Goal: Check status: Check status

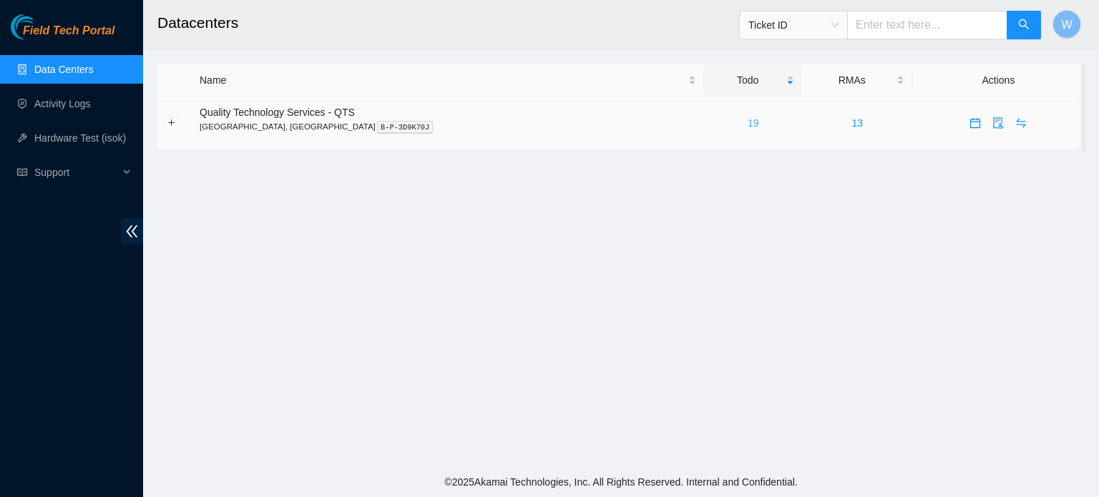
click at [748, 125] on link "19" at bounding box center [753, 122] width 11 height 11
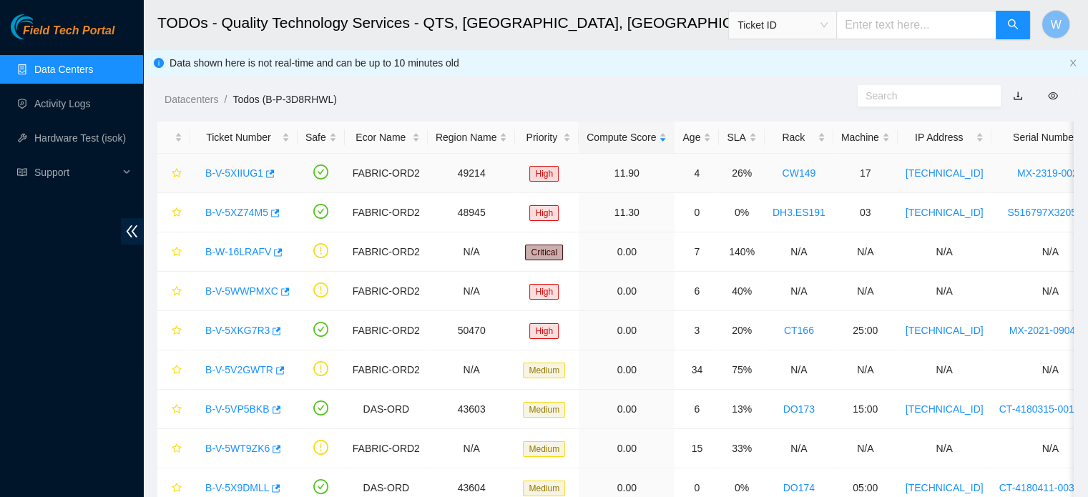
click at [240, 174] on link "B-V-5XIIUG1" at bounding box center [234, 172] width 58 height 11
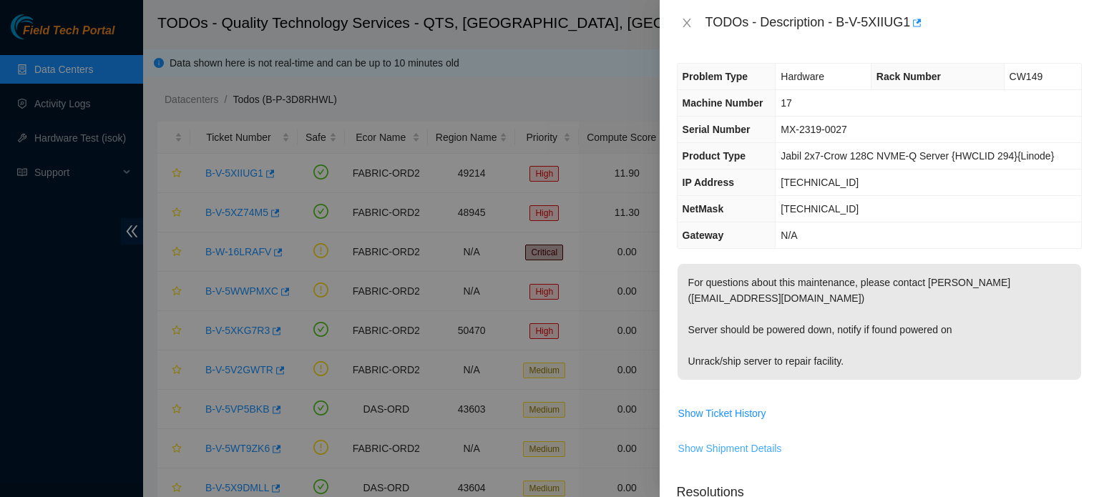
click at [739, 446] on span "Show Shipment Details" at bounding box center [730, 449] width 104 height 16
click at [741, 447] on span "Hide Shipment Details" at bounding box center [727, 449] width 99 height 16
click at [687, 24] on icon "close" at bounding box center [686, 22] width 11 height 11
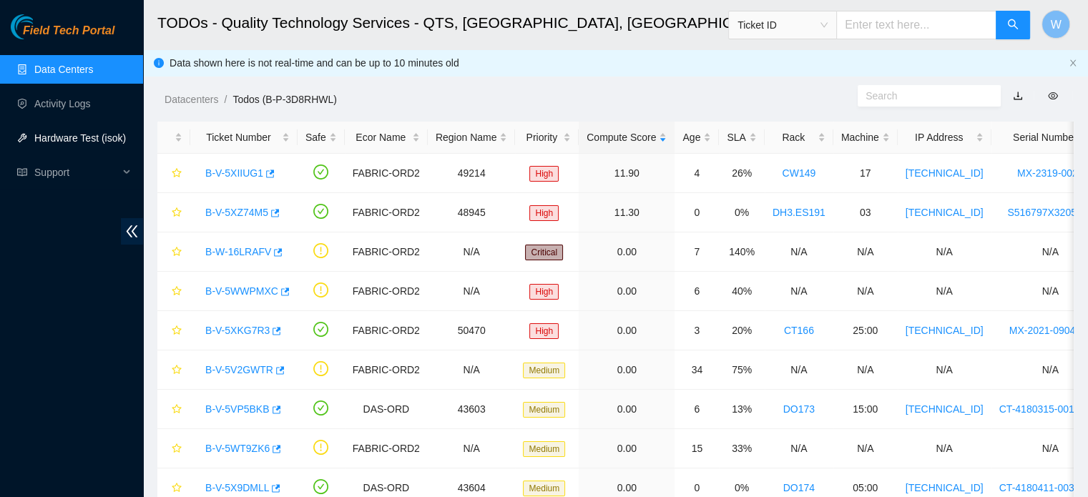
click at [67, 138] on link "Hardware Test (isok)" at bounding box center [80, 137] width 92 height 11
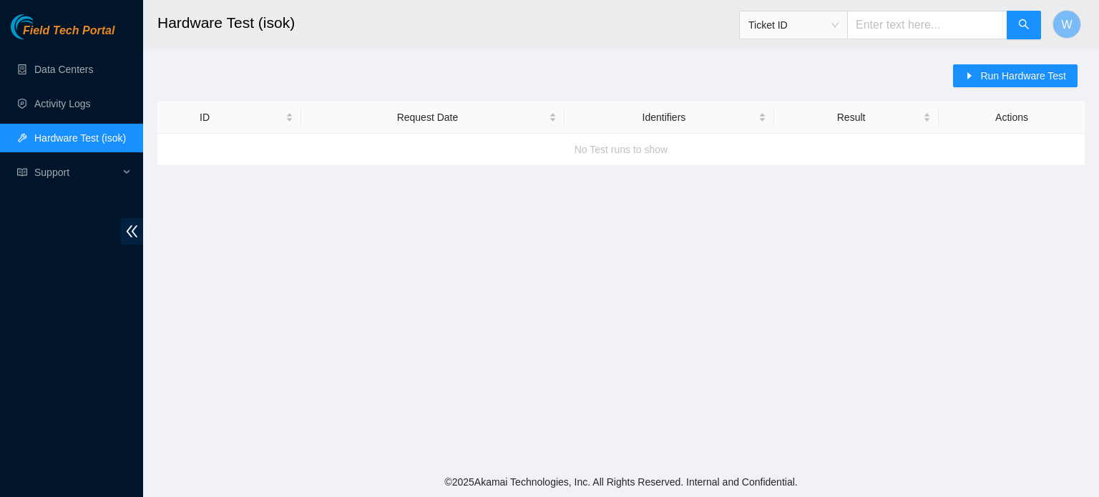
click at [185, 148] on div "No Test runs to show" at bounding box center [620, 149] width 927 height 39
click at [288, 119] on div "ID" at bounding box center [247, 117] width 94 height 16
click at [69, 104] on link "Activity Logs" at bounding box center [62, 103] width 57 height 11
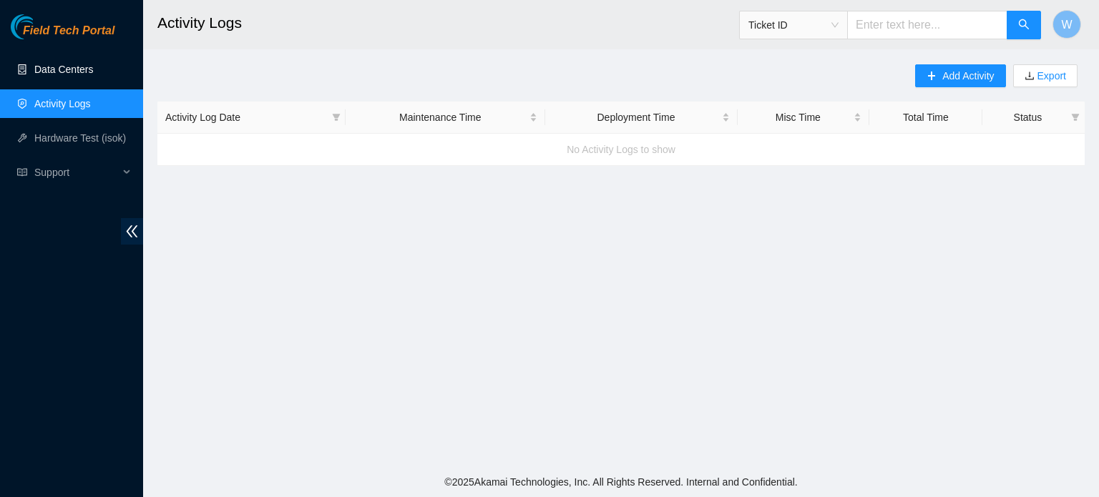
click at [66, 68] on link "Data Centers" at bounding box center [63, 69] width 59 height 11
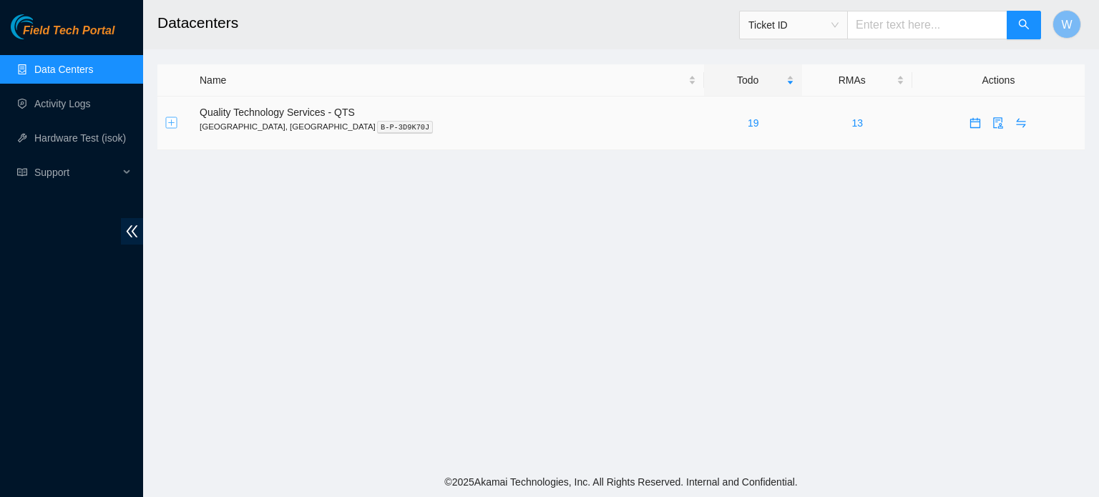
click at [172, 122] on button "Expand row" at bounding box center [171, 122] width 11 height 11
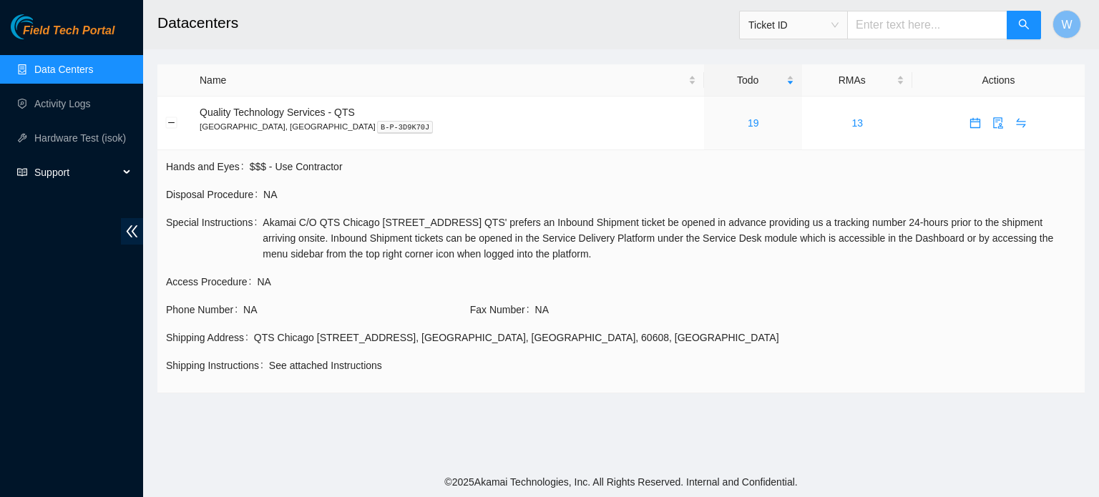
click at [52, 170] on span "Support" at bounding box center [76, 172] width 84 height 29
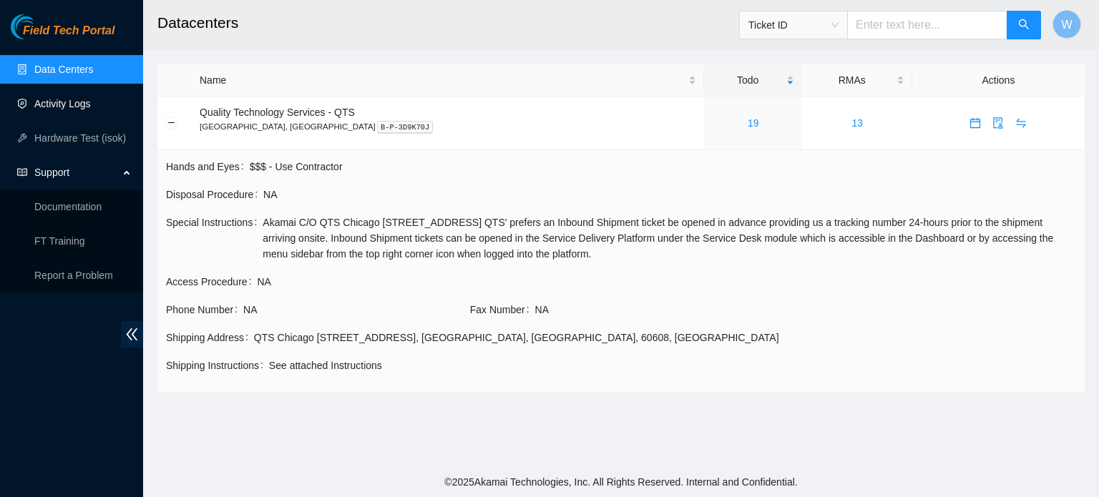
click at [61, 102] on link "Activity Logs" at bounding box center [62, 103] width 57 height 11
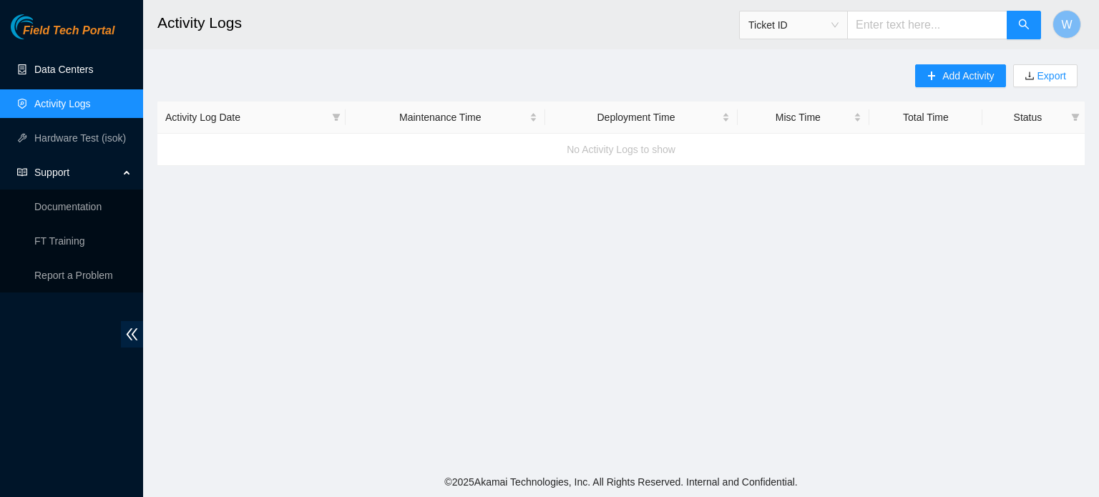
click at [72, 67] on link "Data Centers" at bounding box center [63, 69] width 59 height 11
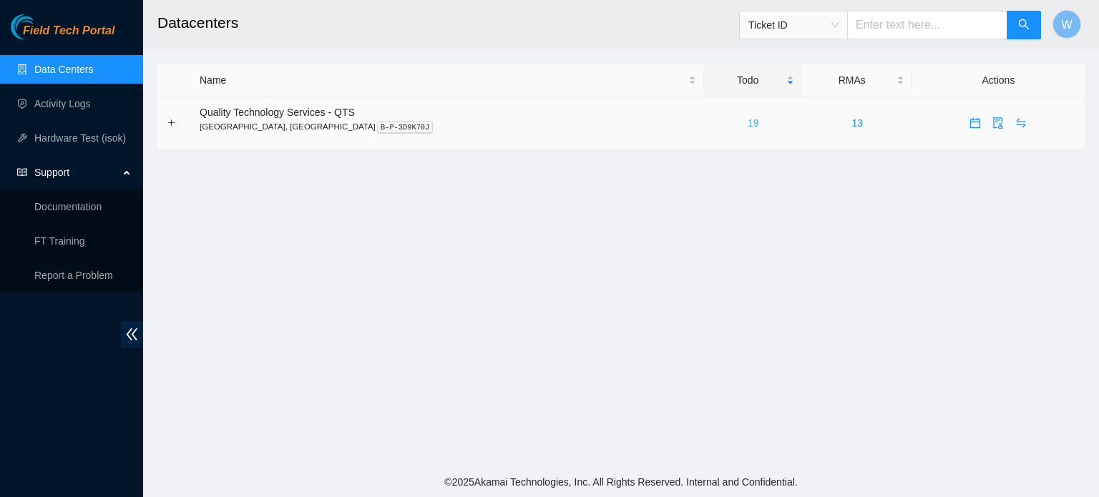
click at [748, 122] on link "19" at bounding box center [753, 122] width 11 height 11
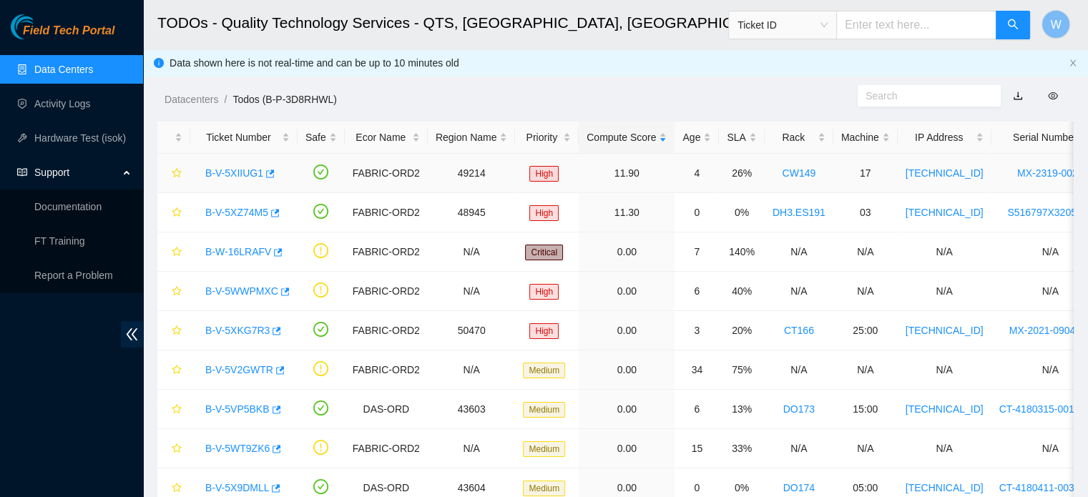
click at [246, 172] on link "B-V-5XIIUG1" at bounding box center [234, 172] width 58 height 11
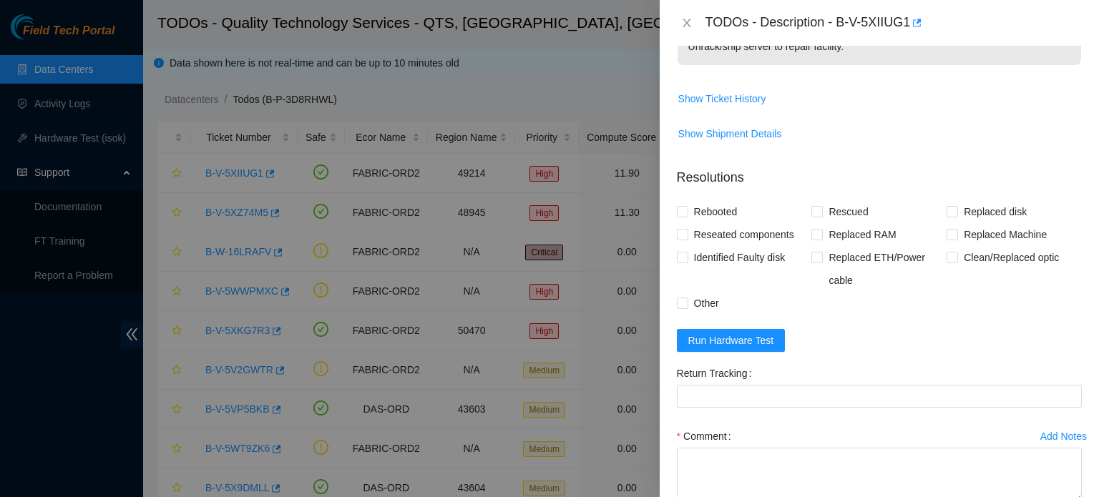
scroll to position [343, 0]
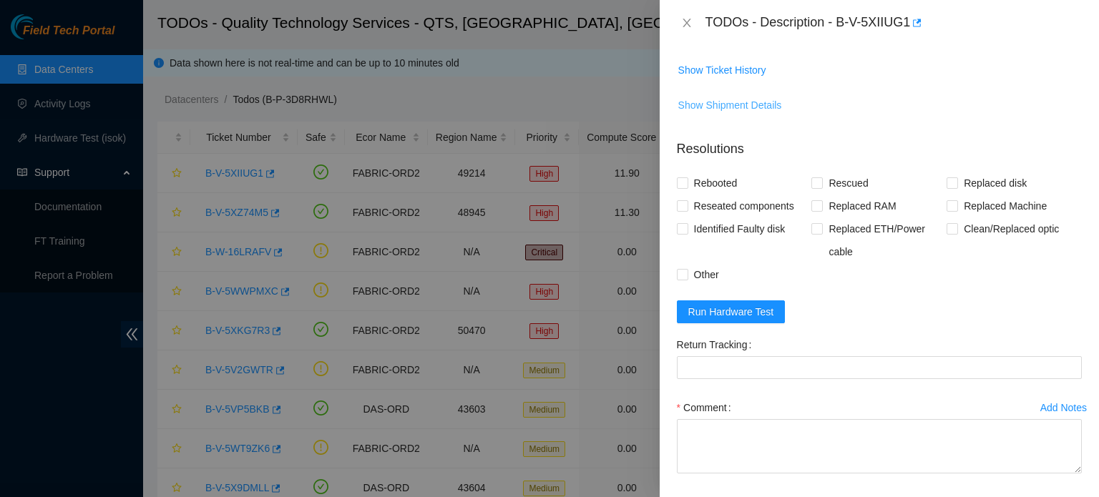
click at [730, 106] on span "Show Shipment Details" at bounding box center [730, 105] width 104 height 16
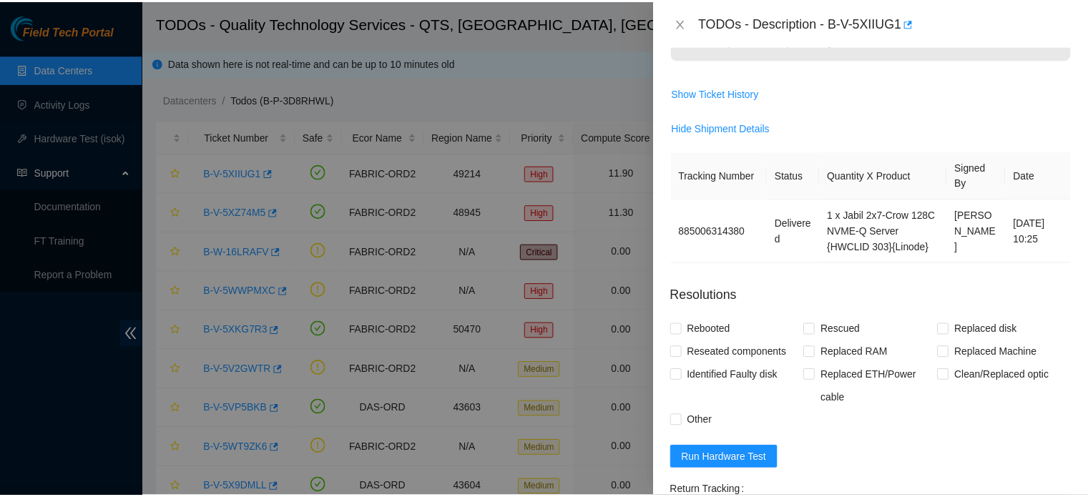
scroll to position [315, 0]
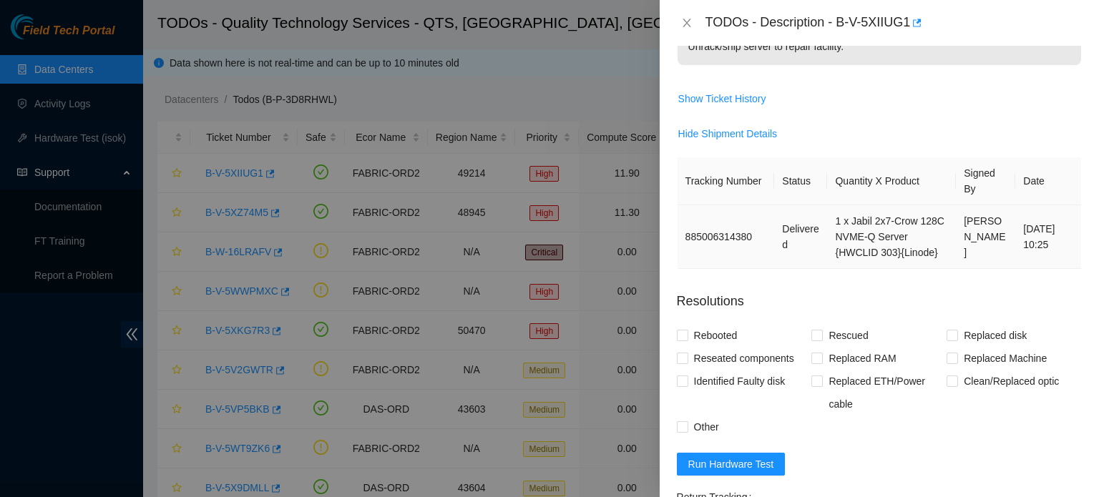
click at [752, 231] on td "885006314380" at bounding box center [726, 237] width 97 height 64
click at [685, 21] on icon "close" at bounding box center [687, 23] width 8 height 9
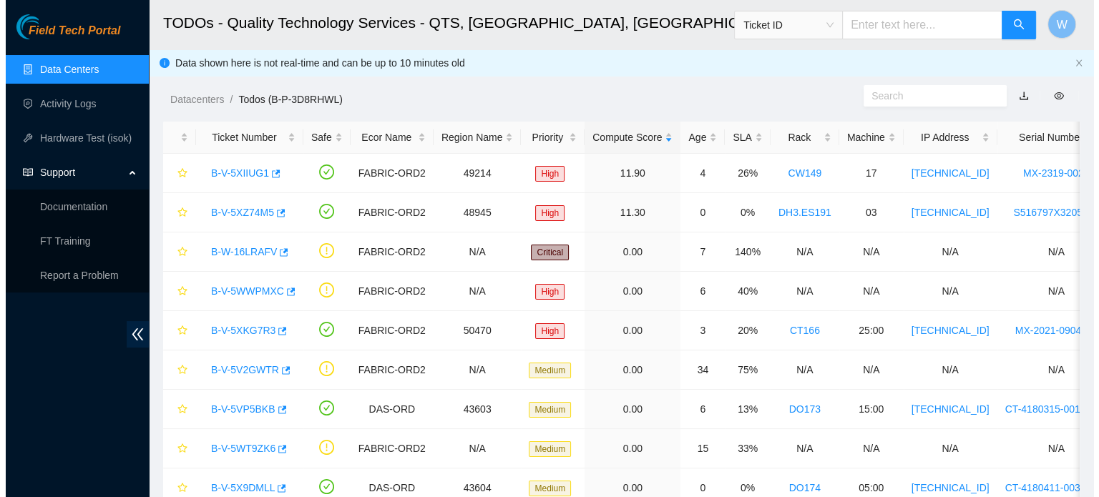
scroll to position [362, 0]
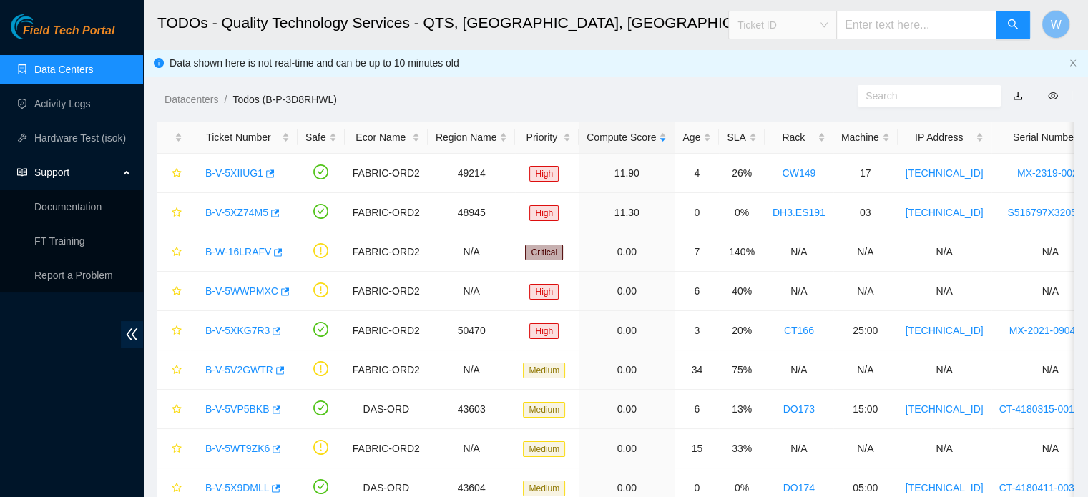
click at [828, 26] on span "Ticket ID" at bounding box center [783, 24] width 90 height 21
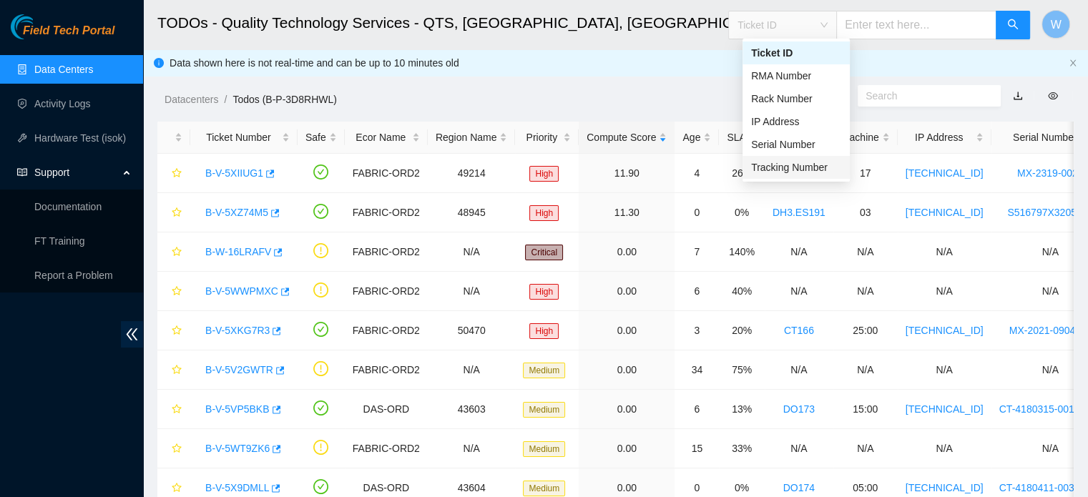
click at [797, 167] on div "Tracking Number" at bounding box center [796, 168] width 90 height 16
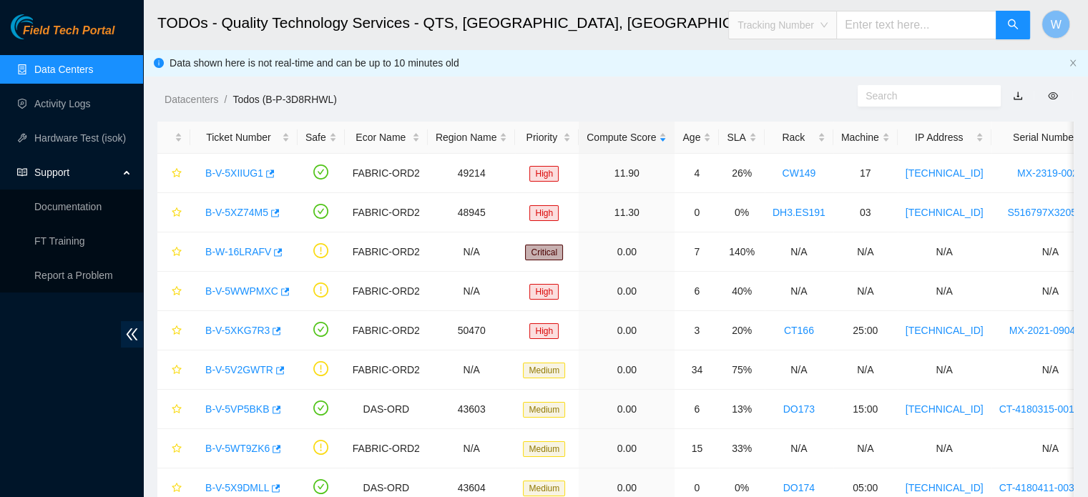
click at [828, 24] on span "Tracking Number" at bounding box center [783, 24] width 90 height 21
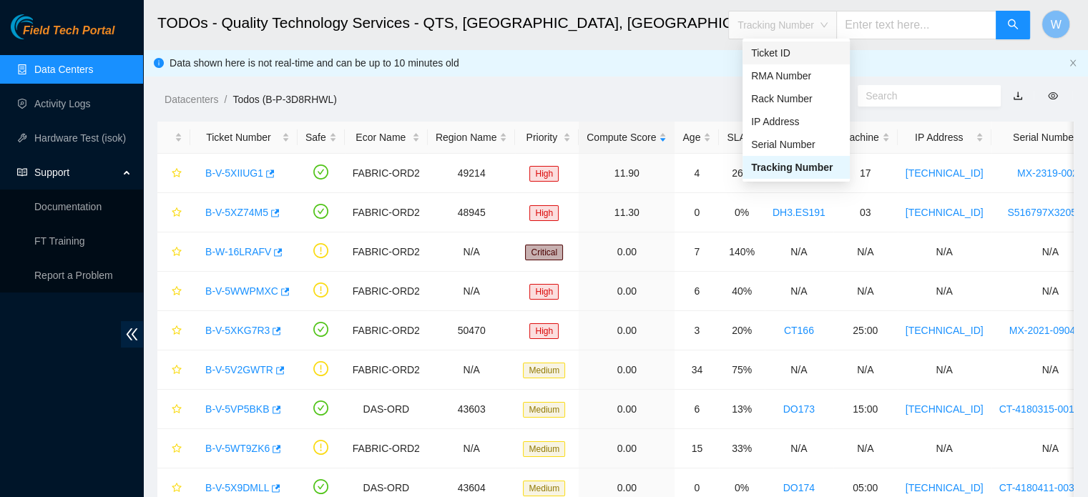
click at [809, 54] on div "Ticket ID" at bounding box center [796, 53] width 90 height 16
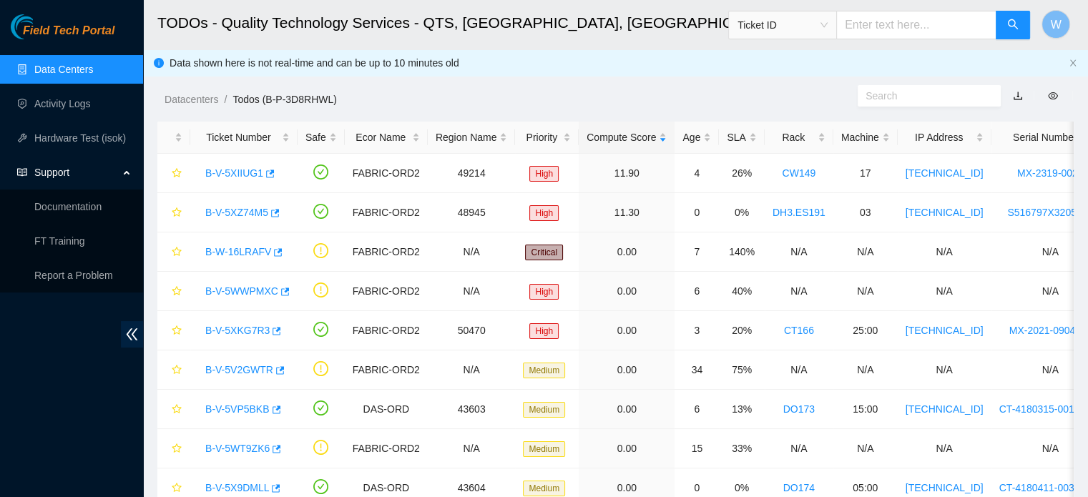
click at [947, 26] on input "text" at bounding box center [917, 25] width 160 height 29
click at [1008, 24] on icon "search" at bounding box center [1013, 24] width 10 height 10
click at [258, 172] on link "B-V-5XIIUG1" at bounding box center [234, 172] width 58 height 11
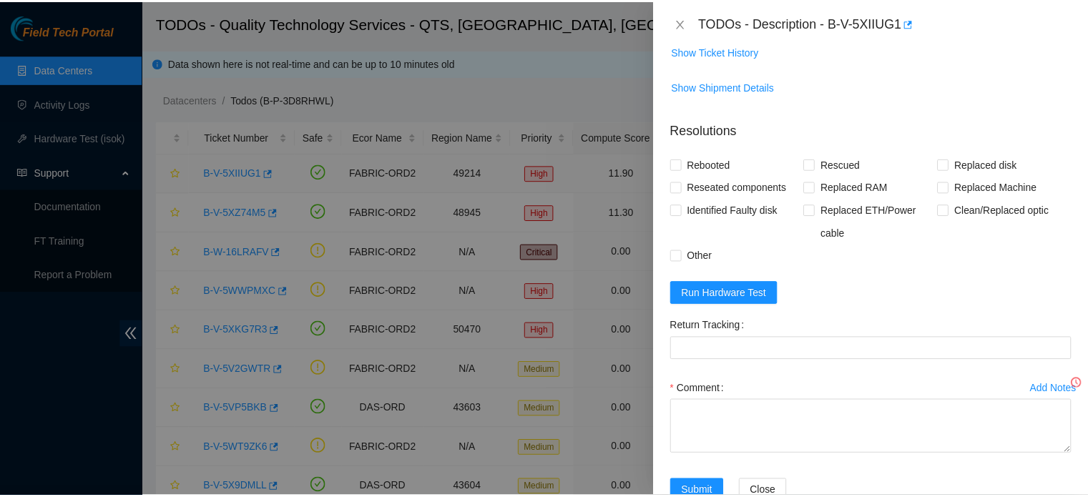
scroll to position [315, 0]
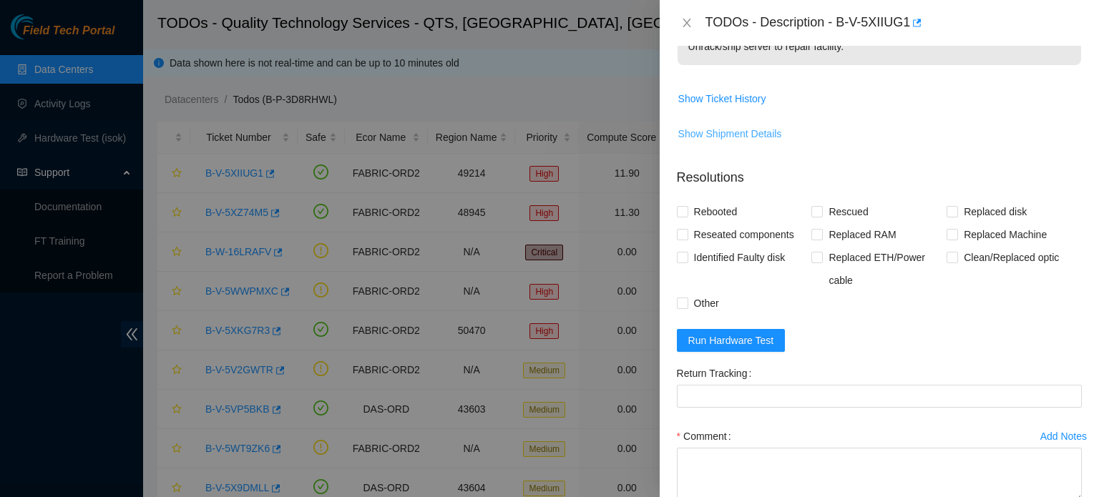
click at [762, 131] on span "Show Shipment Details" at bounding box center [730, 134] width 104 height 16
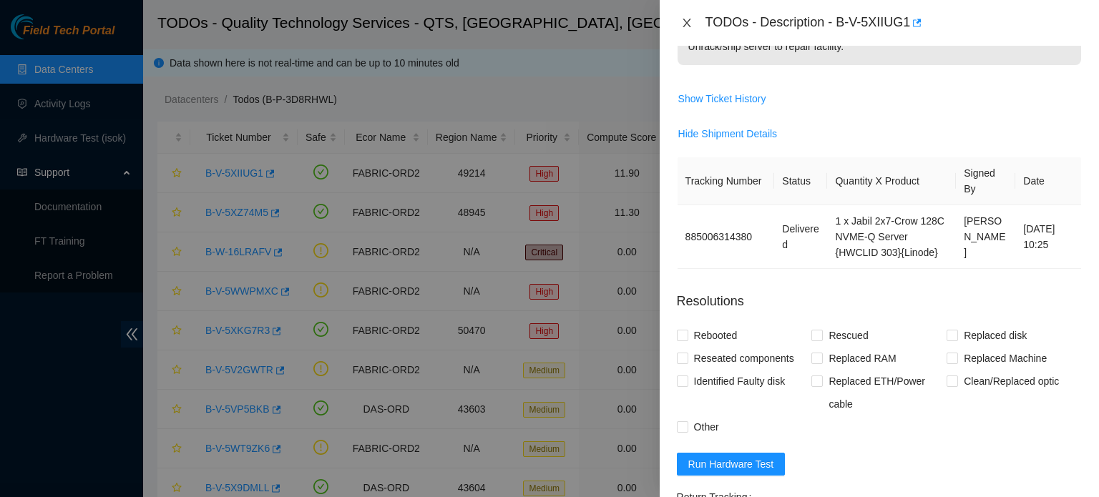
click at [688, 22] on icon "close" at bounding box center [686, 22] width 11 height 11
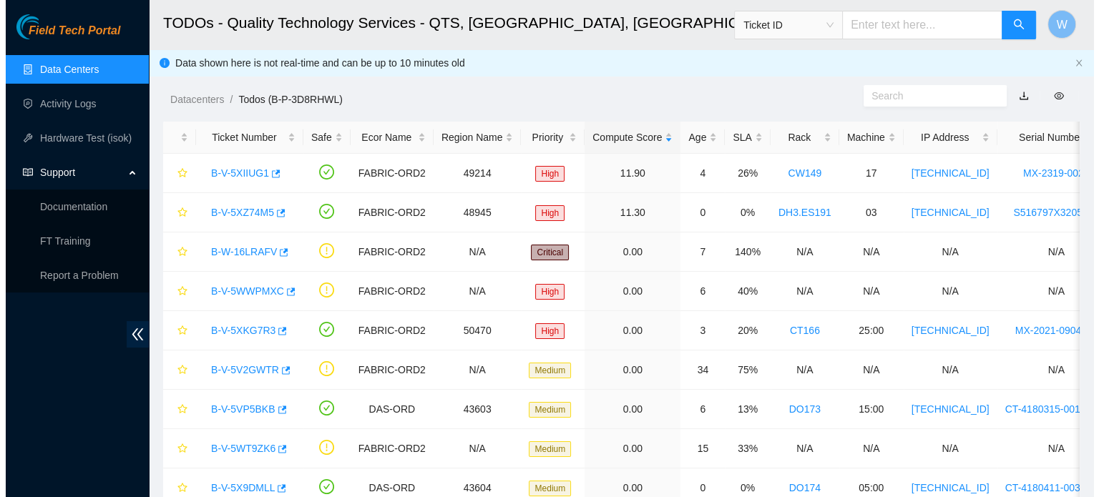
scroll to position [362, 0]
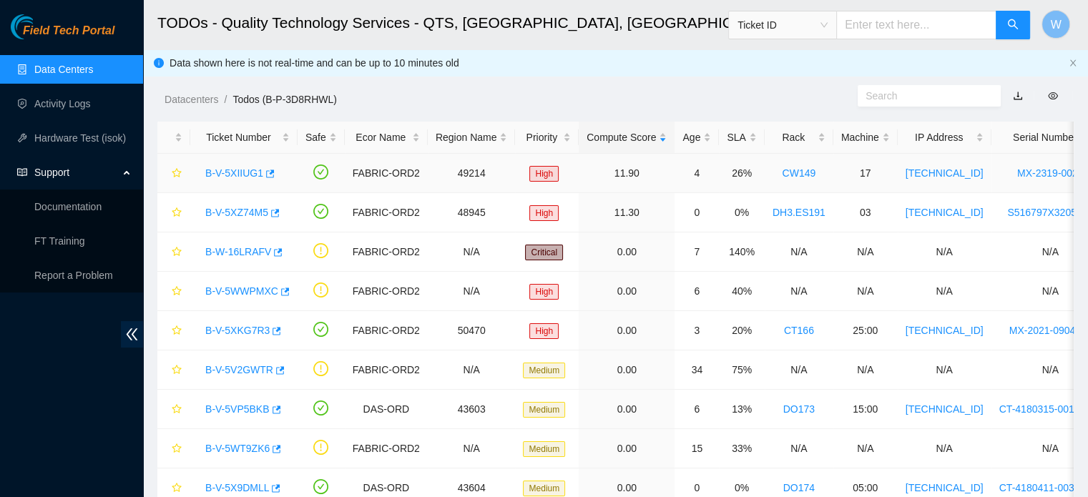
click at [238, 172] on link "B-V-5XIIUG1" at bounding box center [234, 172] width 58 height 11
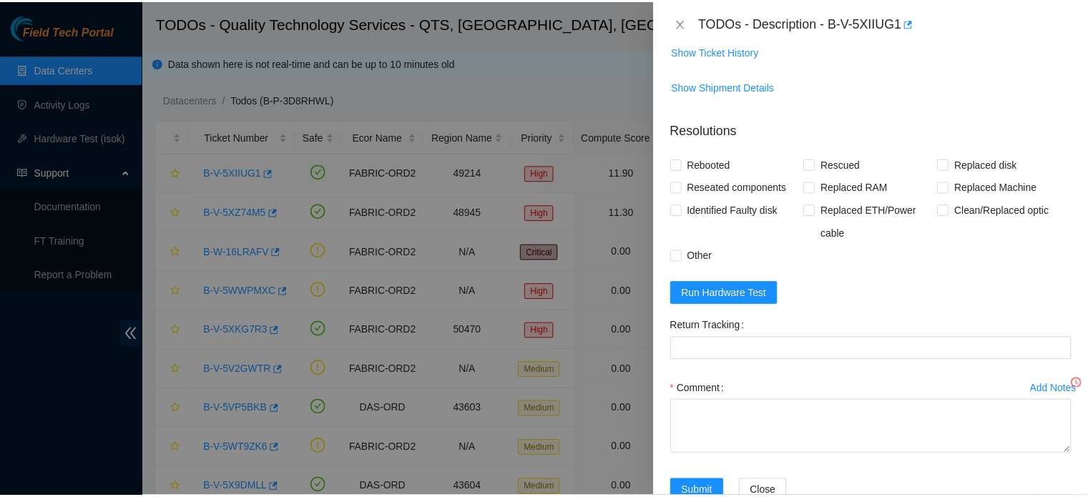
scroll to position [315, 0]
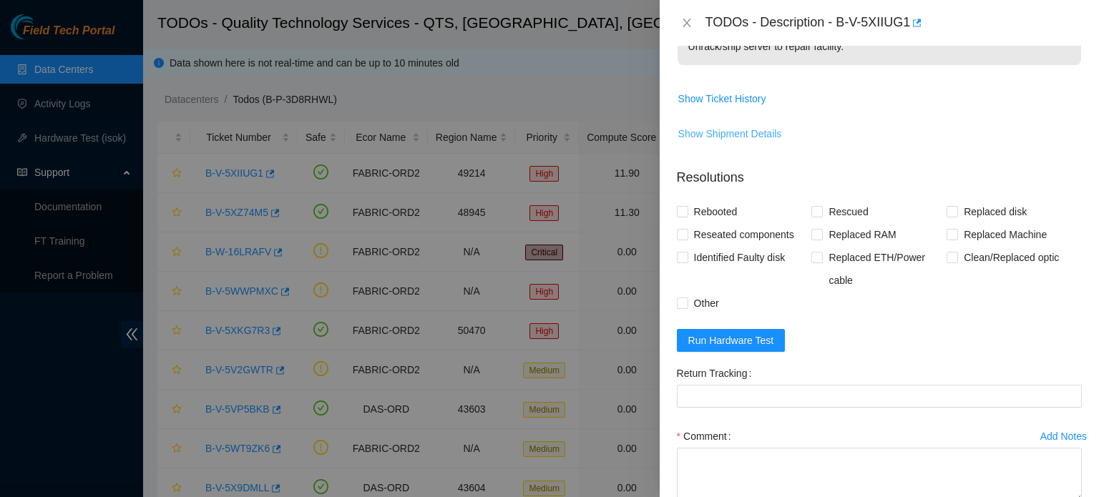
click at [741, 131] on span "Show Shipment Details" at bounding box center [730, 134] width 104 height 16
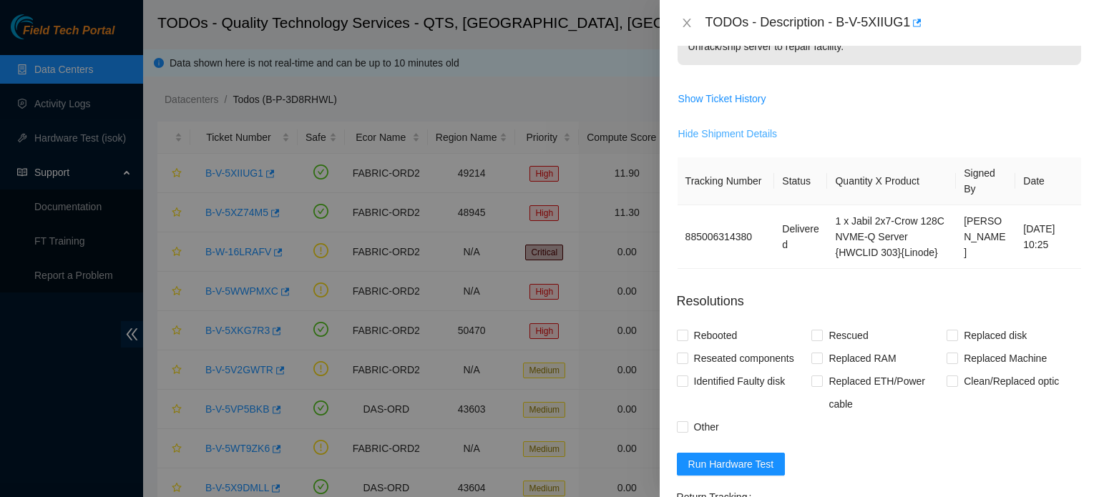
click at [718, 132] on span "Hide Shipment Details" at bounding box center [727, 134] width 99 height 16
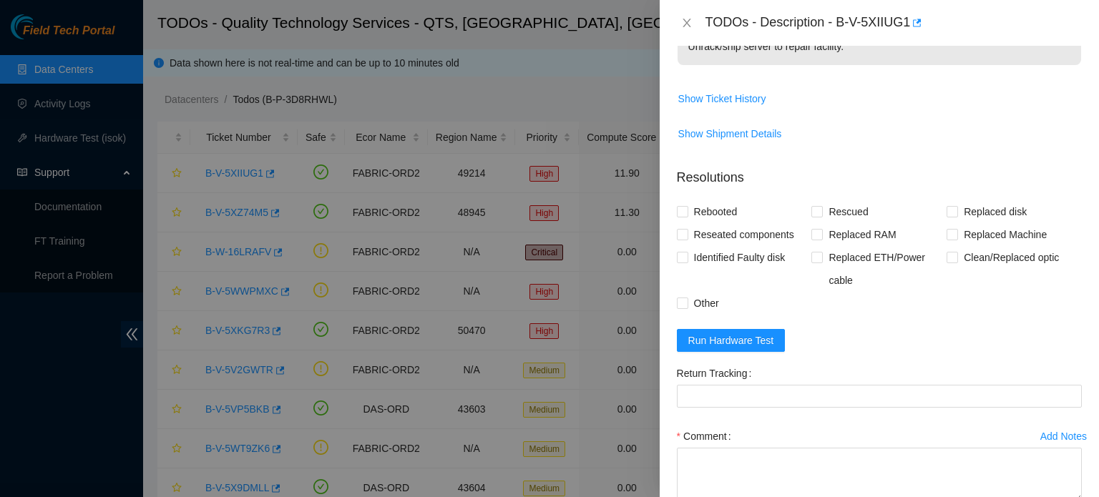
click at [819, 111] on td "Show Ticket History" at bounding box center [879, 104] width 405 height 35
click at [686, 24] on icon "close" at bounding box center [687, 23] width 8 height 9
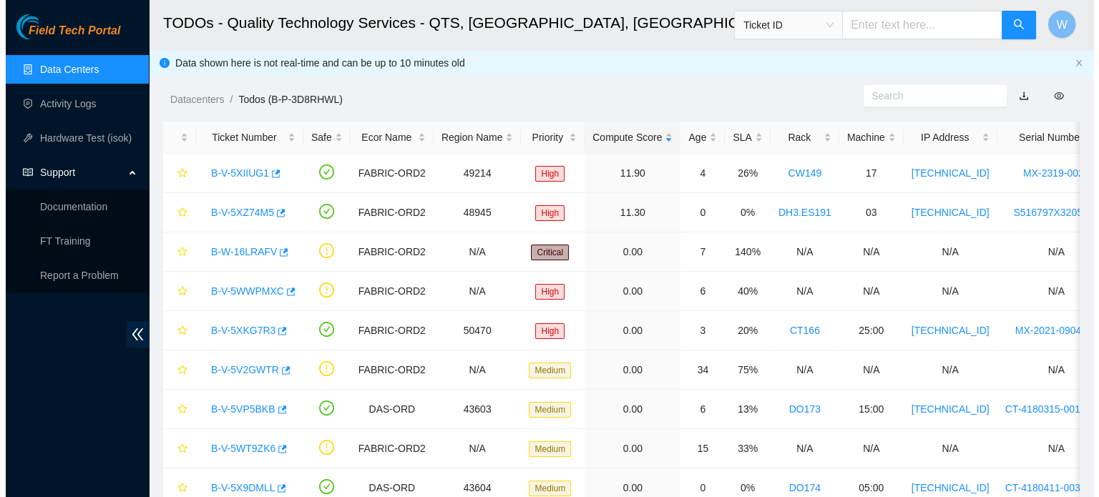
scroll to position [362, 0]
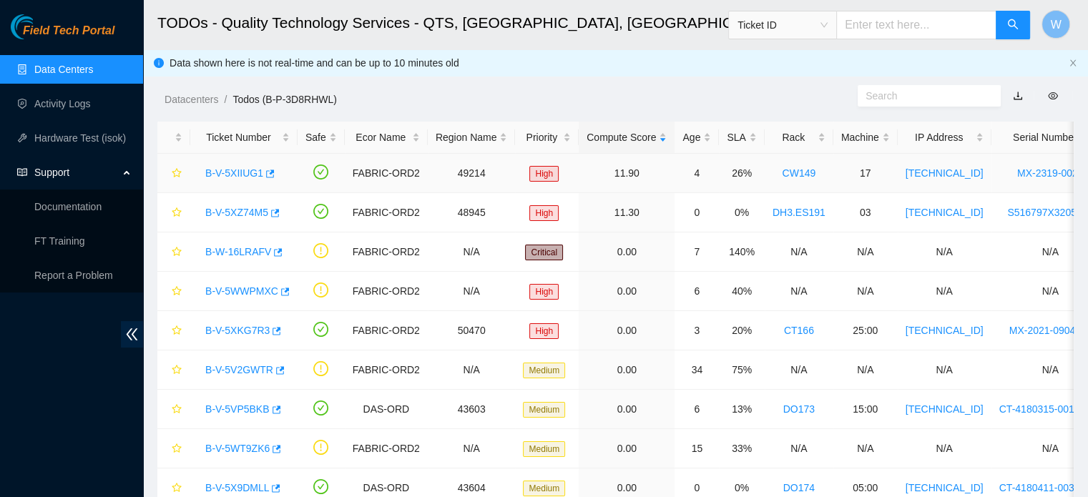
click at [251, 173] on link "B-V-5XIIUG1" at bounding box center [234, 172] width 58 height 11
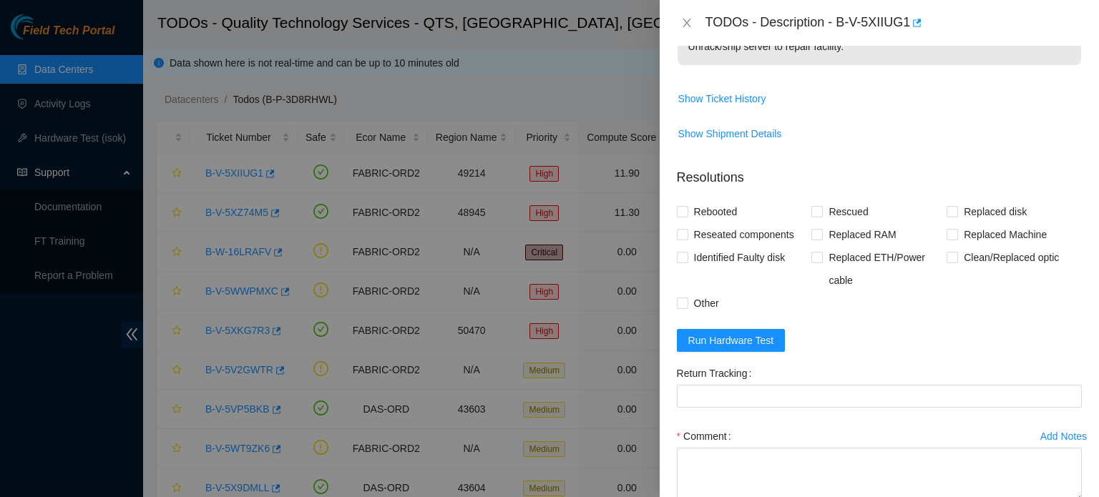
scroll to position [0, 0]
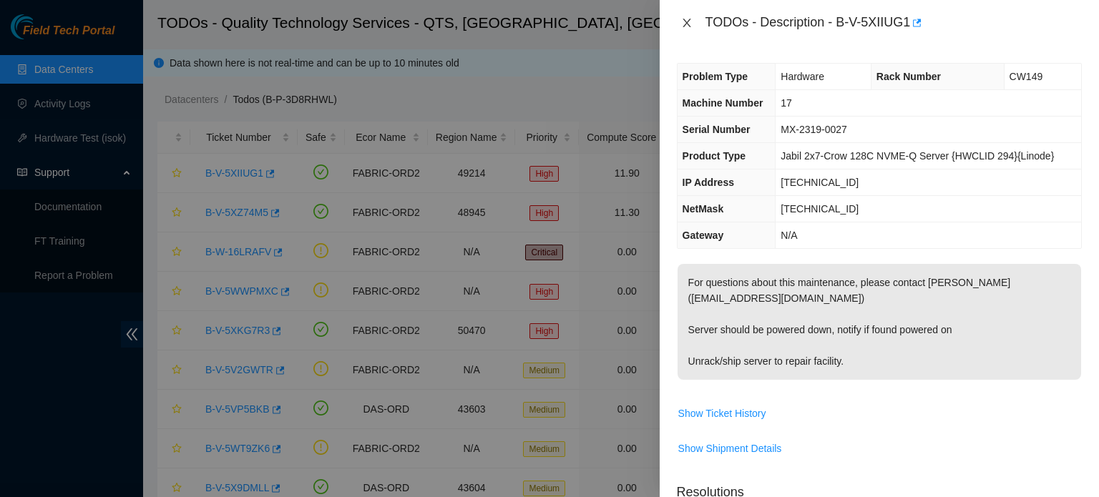
click at [687, 24] on icon "close" at bounding box center [687, 23] width 8 height 9
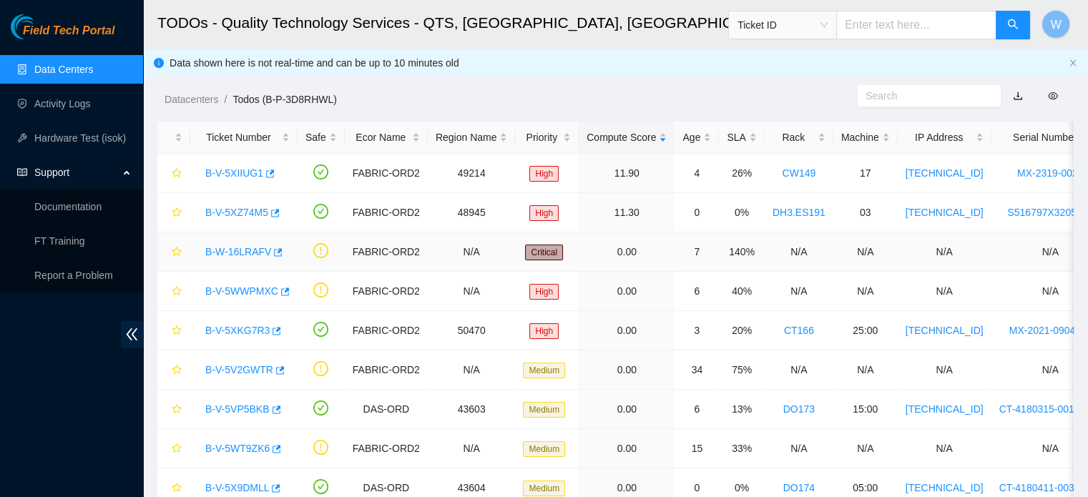
click at [255, 250] on link "B-W-16LRAFV" at bounding box center [238, 251] width 66 height 11
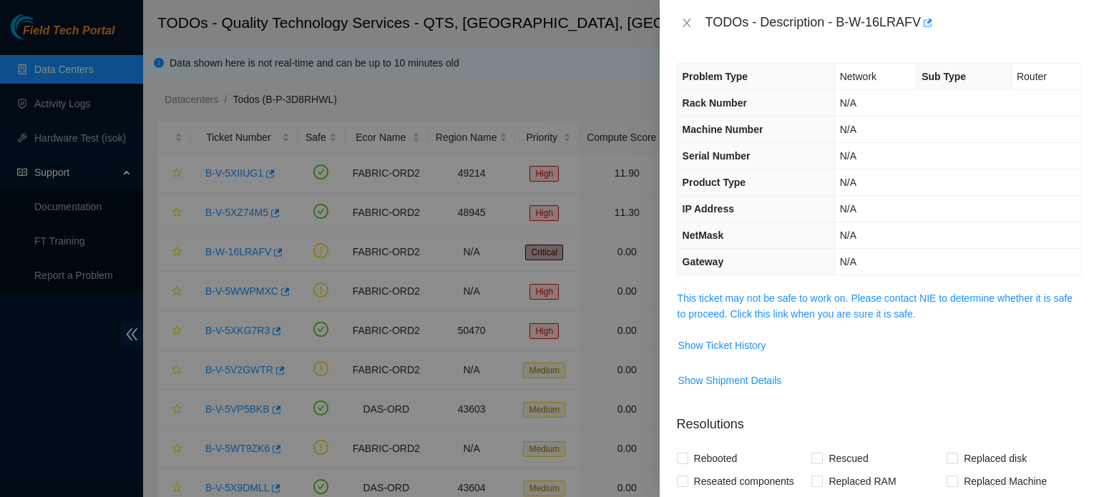
click at [887, 231] on td "N/A" at bounding box center [957, 236] width 247 height 26
click at [807, 313] on link "This ticket may not be safe to work on. Please contact NIE to determine whether…" at bounding box center [875, 306] width 395 height 27
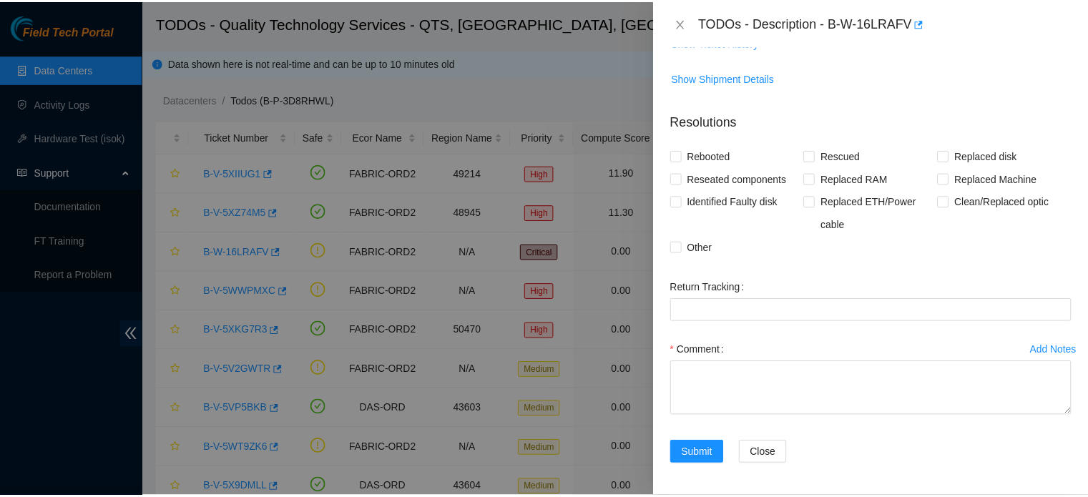
scroll to position [930, 0]
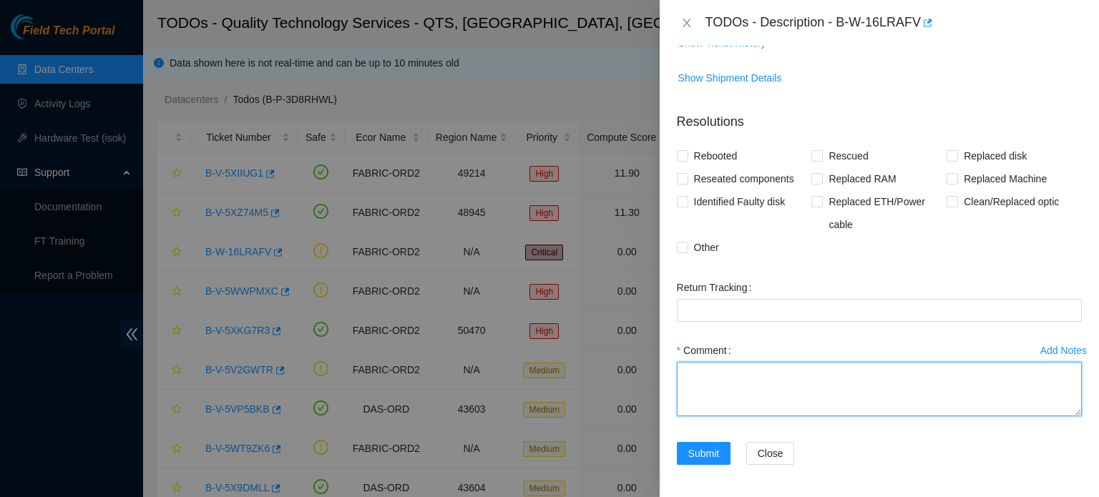
click at [707, 376] on textarea "Comment" at bounding box center [879, 389] width 405 height 54
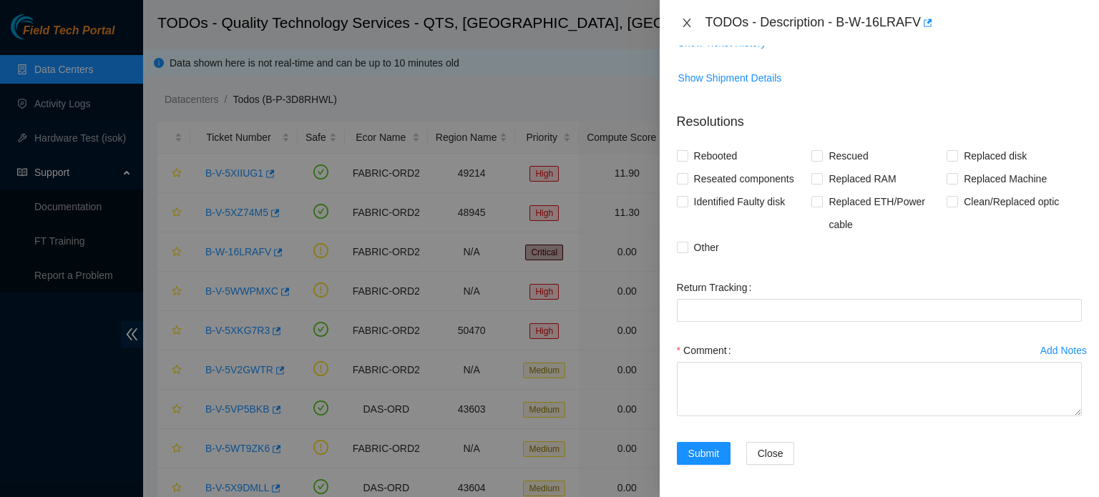
click at [688, 21] on icon "close" at bounding box center [687, 23] width 8 height 9
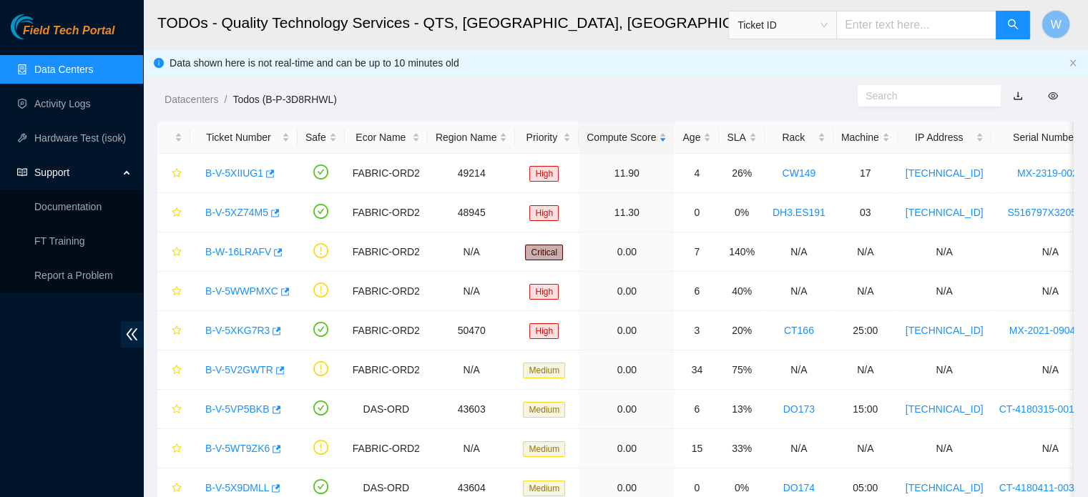
scroll to position [323, 0]
click at [319, 252] on icon "exclamation-circle" at bounding box center [320, 250] width 15 height 15
click at [57, 240] on link "FT Training" at bounding box center [59, 240] width 51 height 11
